Goal: Communication & Community: Answer question/provide support

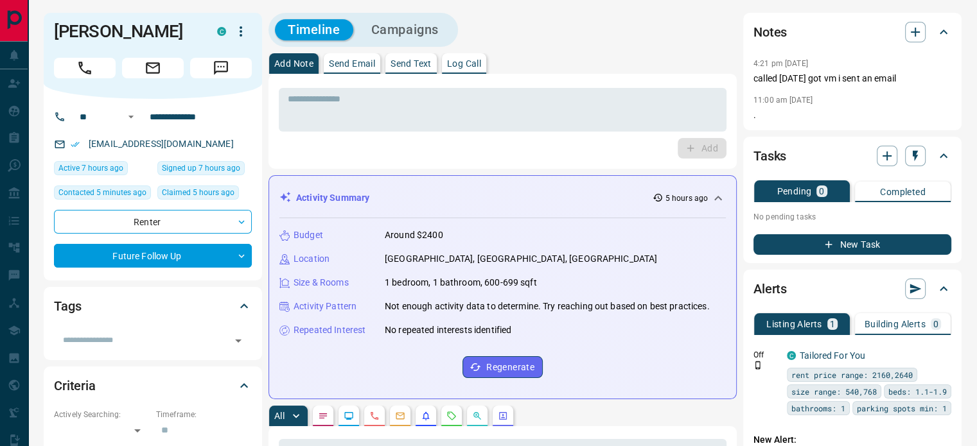
click at [342, 60] on p "Send Email" at bounding box center [352, 63] width 46 height 9
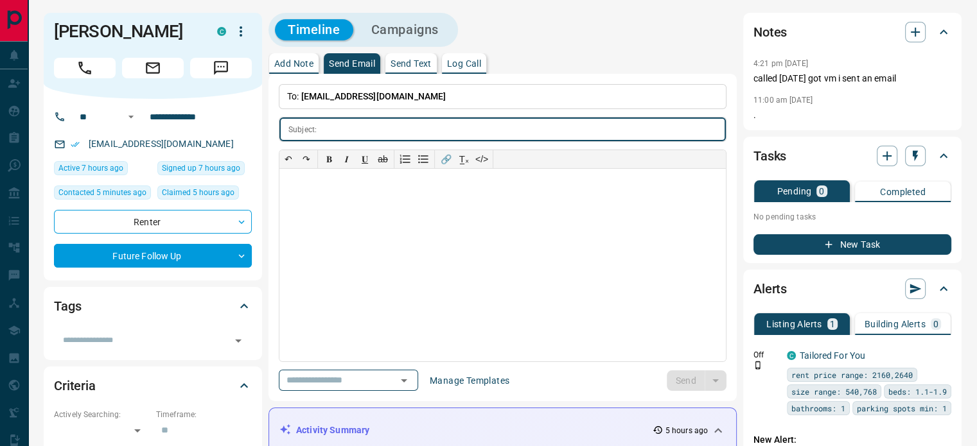
click at [339, 125] on input "text" at bounding box center [524, 129] width 404 height 24
click at [412, 376] on icon "Open" at bounding box center [403, 380] width 15 height 15
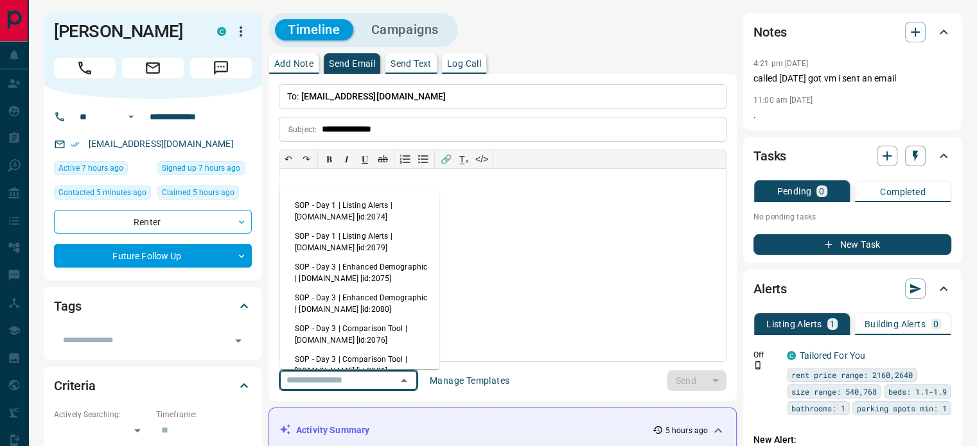
click at [349, 207] on li "SOP - Day 1 | Listing Alerts | [DOMAIN_NAME] [id:2074]" at bounding box center [359, 211] width 160 height 31
type input "**********"
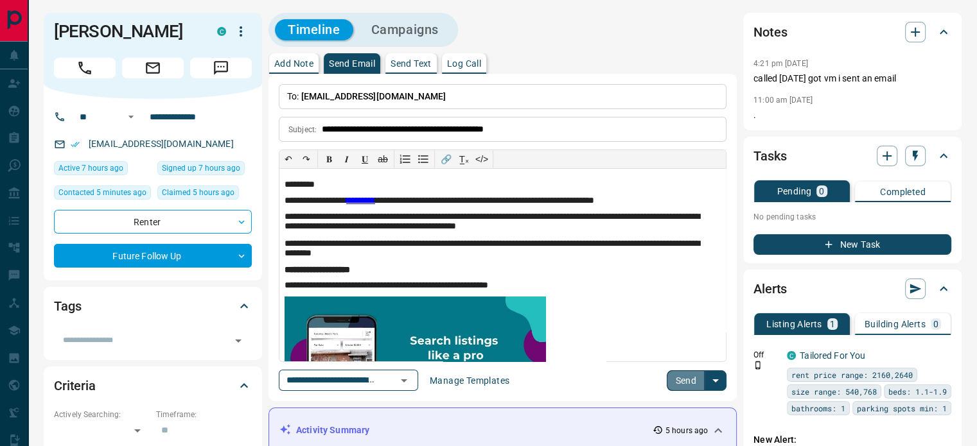
click at [688, 376] on button "Send" at bounding box center [685, 380] width 38 height 21
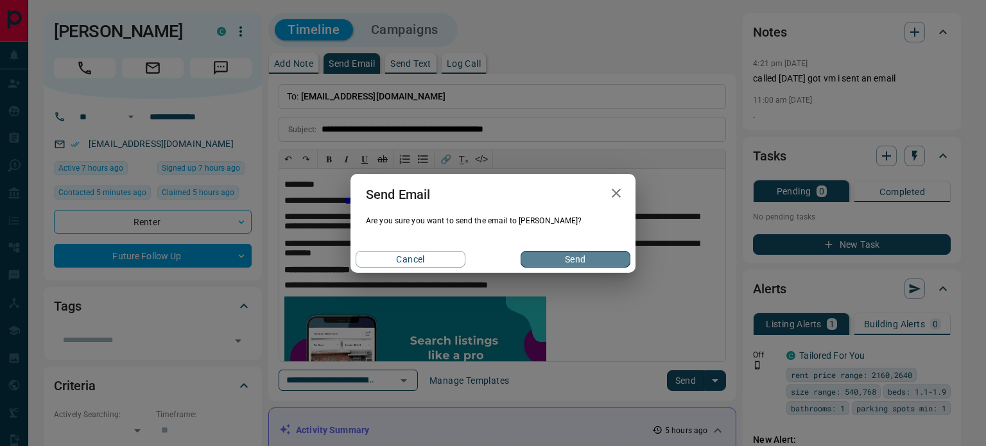
click at [571, 261] on button "Send" at bounding box center [576, 259] width 110 height 17
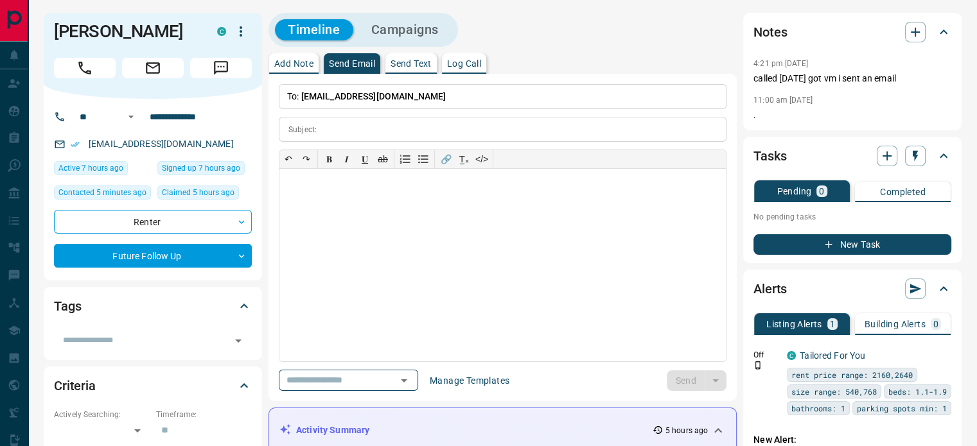
click at [299, 59] on p "Add Note" at bounding box center [293, 63] width 39 height 9
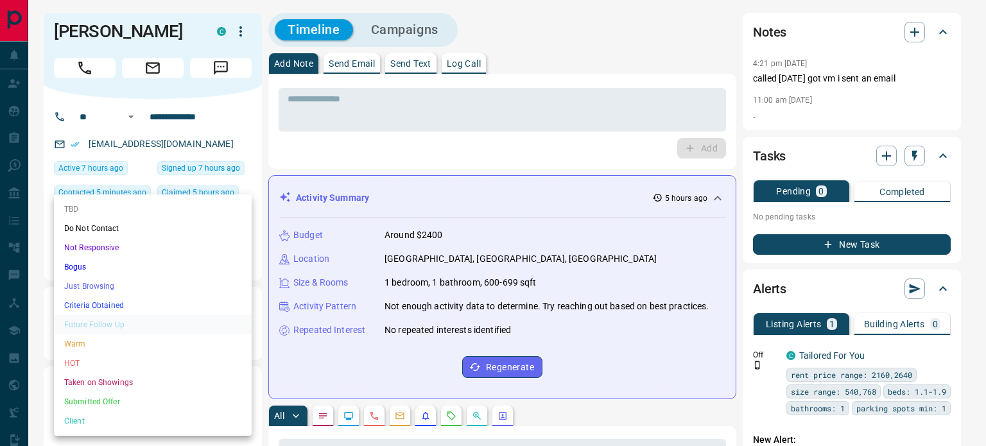
click at [134, 285] on li "Just Browsing" at bounding box center [153, 286] width 198 height 19
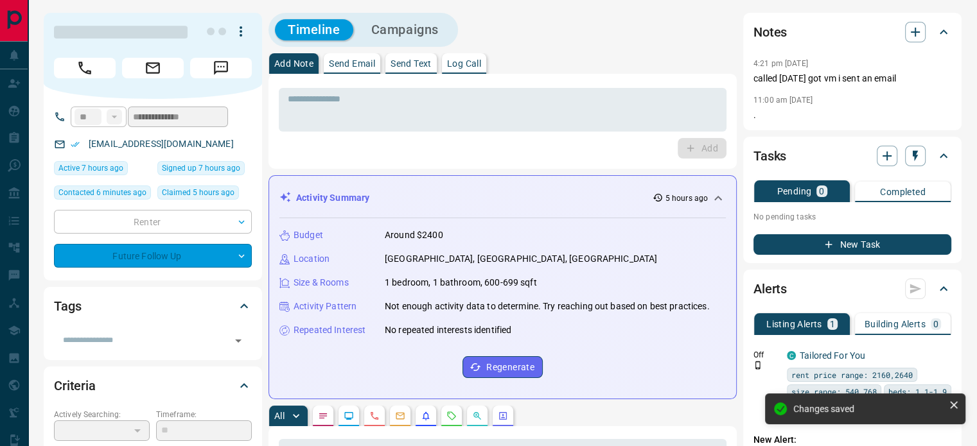
type input "*"
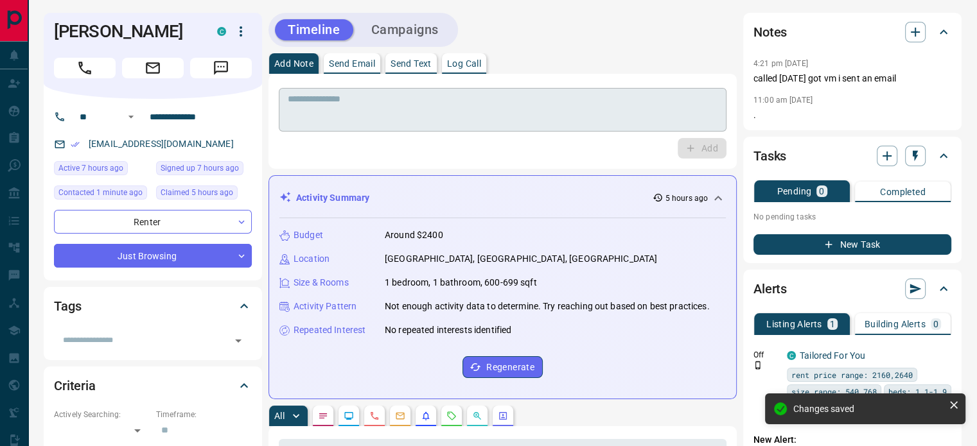
click at [311, 101] on textarea at bounding box center [503, 110] width 430 height 33
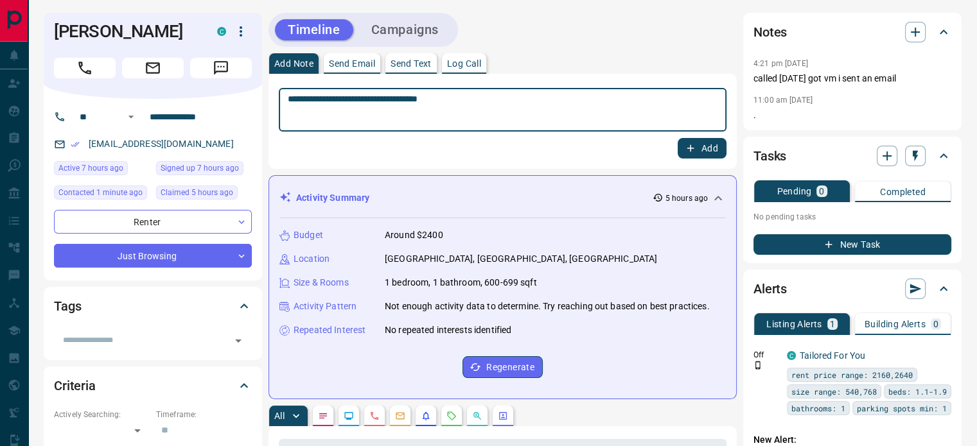
type textarea "**********"
click at [705, 146] on button "Add" at bounding box center [701, 148] width 49 height 21
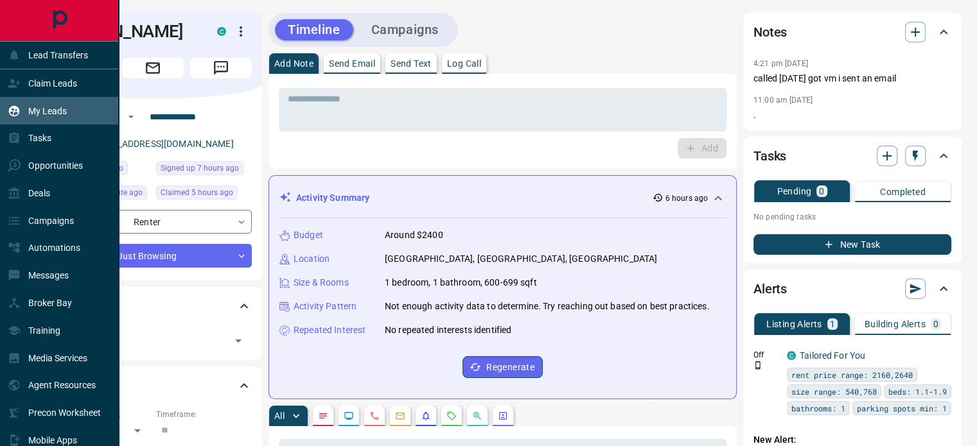
click at [46, 110] on p "My Leads" at bounding box center [47, 111] width 39 height 10
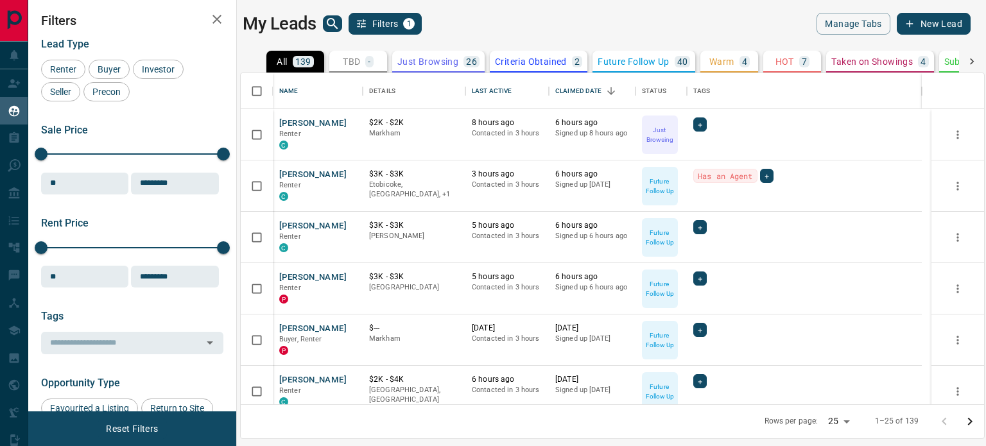
scroll to position [322, 734]
click at [334, 19] on icon "search button" at bounding box center [332, 23] width 11 height 11
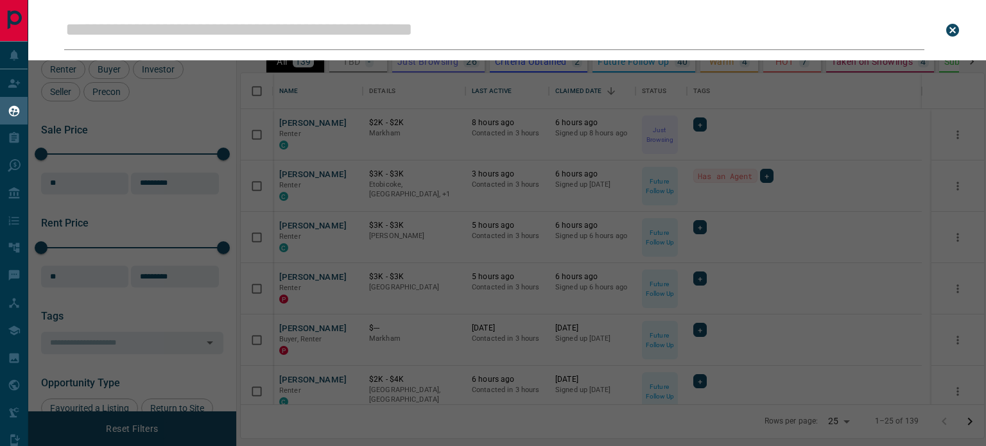
click at [285, 35] on input "Leads Search Bar" at bounding box center [494, 30] width 860 height 40
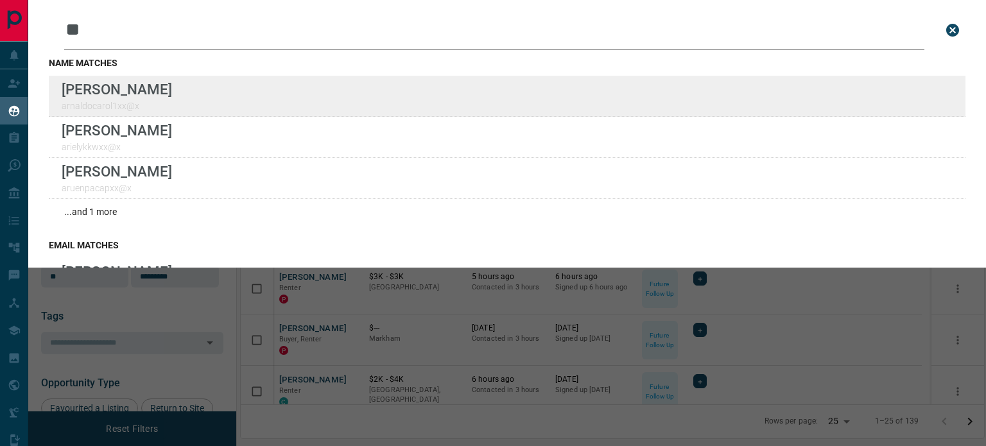
type input "**"
